Goal: Task Accomplishment & Management: Use online tool/utility

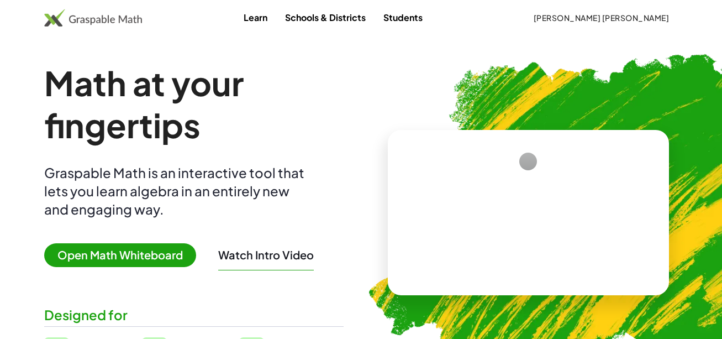
click at [134, 250] on span "Open Math Whiteboard" at bounding box center [120, 255] width 152 height 24
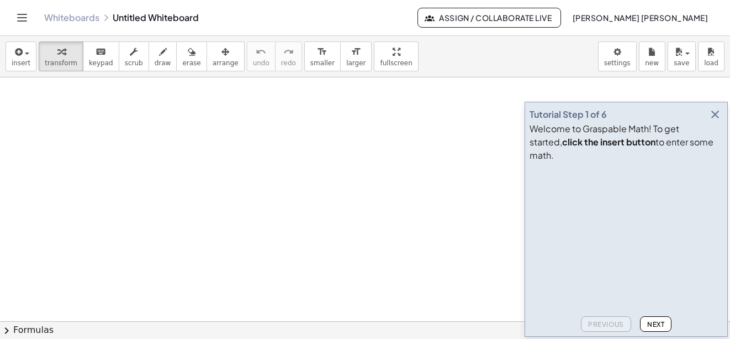
click at [712, 121] on icon "button" at bounding box center [715, 114] width 13 height 13
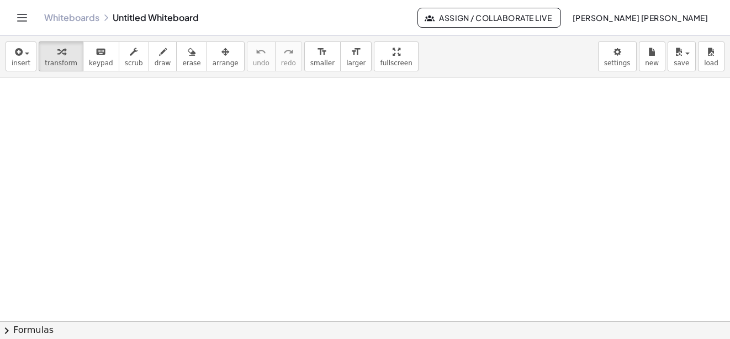
click at [704, 14] on span "[PERSON_NAME] [PERSON_NAME]" at bounding box center [640, 18] width 136 height 10
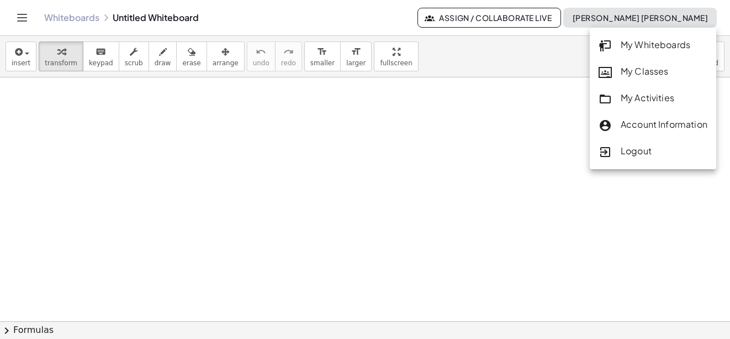
click at [472, 117] on div at bounding box center [365, 320] width 730 height 487
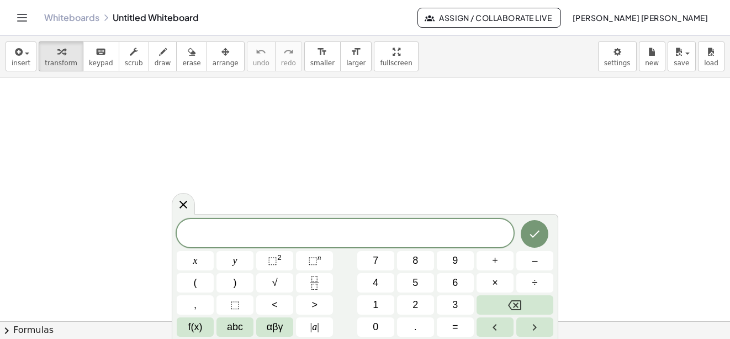
click at [675, 20] on span "[PERSON_NAME] [PERSON_NAME]" at bounding box center [640, 18] width 136 height 10
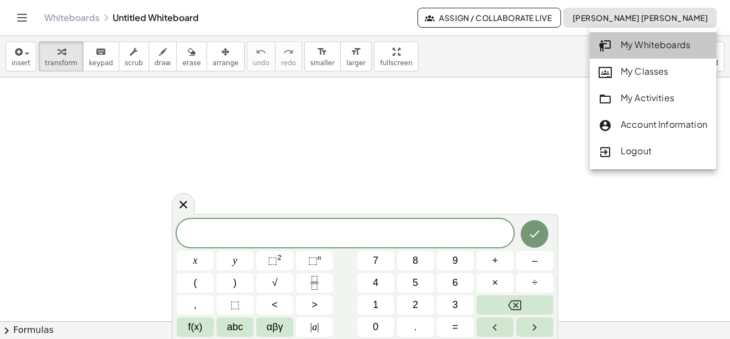
click at [669, 48] on div "My Whiteboards" at bounding box center [653, 45] width 109 height 14
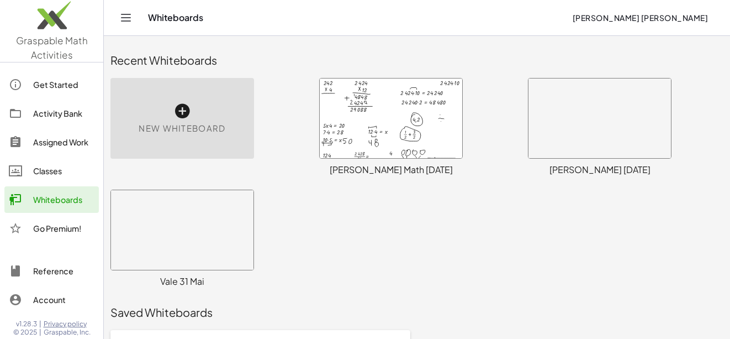
click at [365, 132] on div at bounding box center [391, 118] width 143 height 80
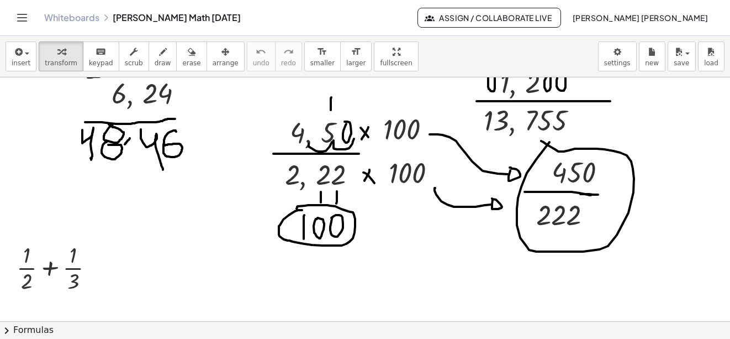
scroll to position [2546, 0]
